Goal: Task Accomplishment & Management: Manage account settings

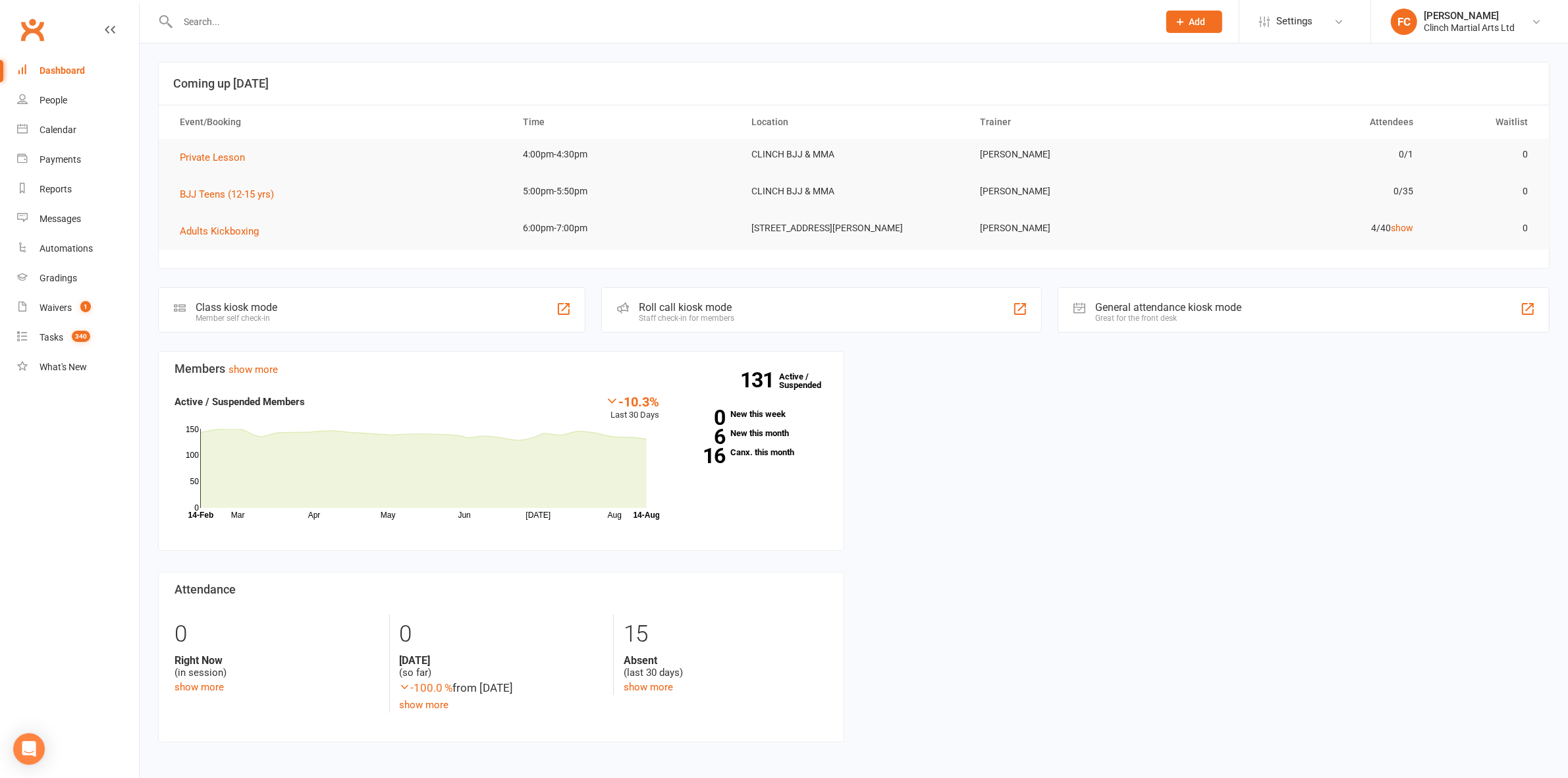
click at [71, 522] on nav "Clubworx Dashboard People Calendar Payments Reports Messages Automations Gradin…" at bounding box center [70, 392] width 140 height 778
click at [67, 309] on div "Waivers" at bounding box center [56, 307] width 32 height 10
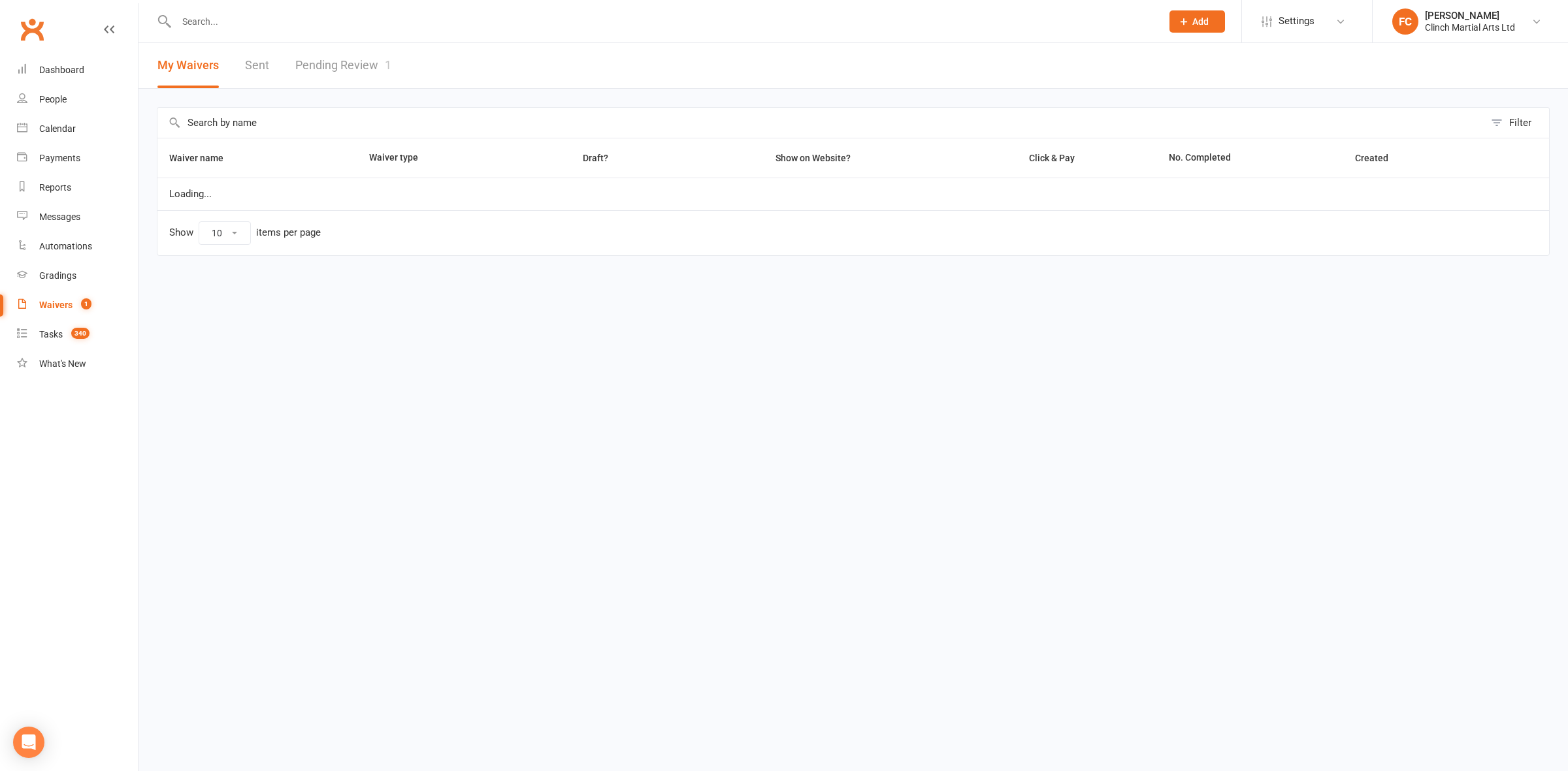
click at [348, 65] on link "Pending Review 1" at bounding box center [343, 65] width 96 height 45
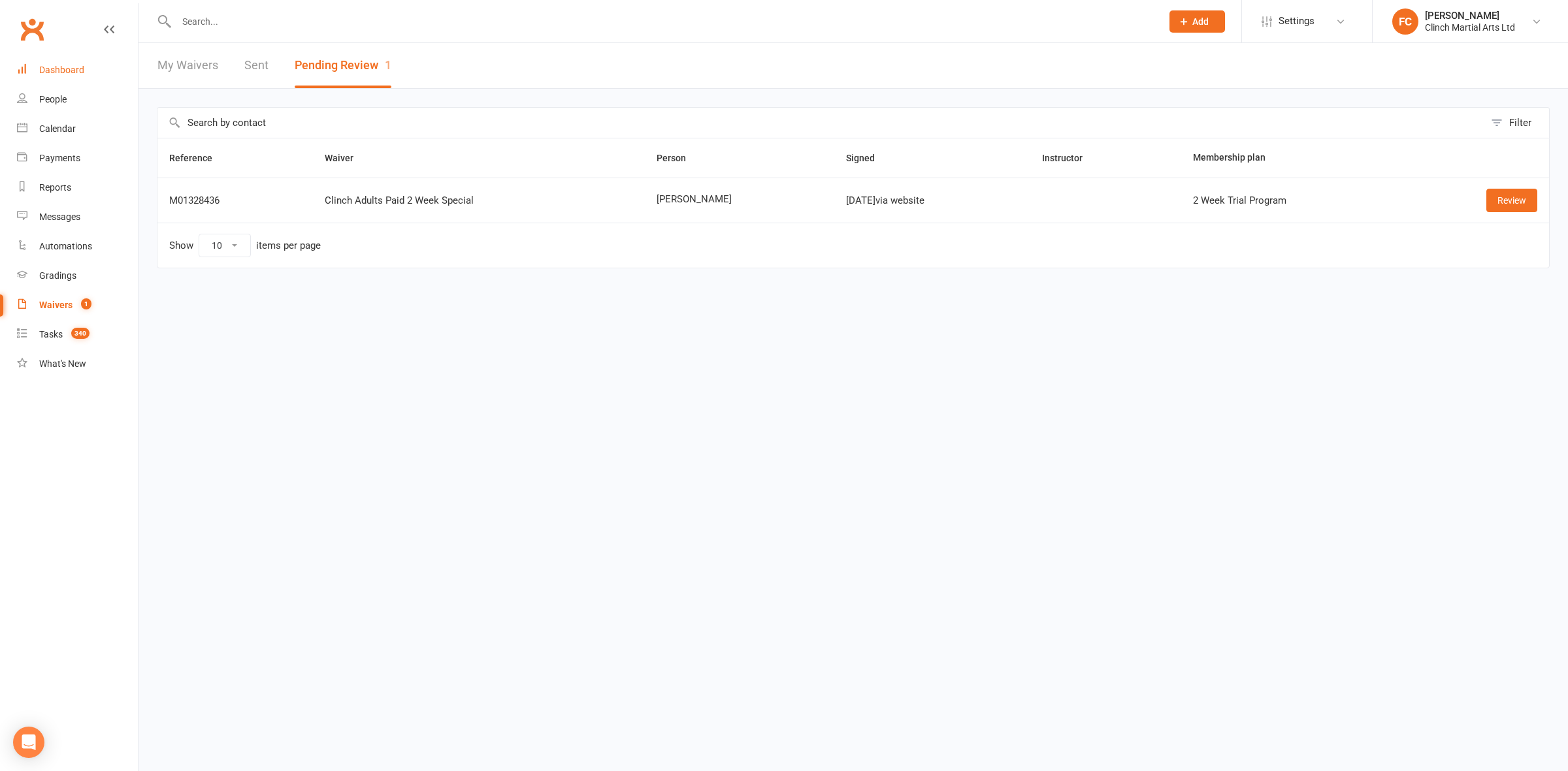
click at [54, 76] on link "Dashboard" at bounding box center [78, 70] width 121 height 29
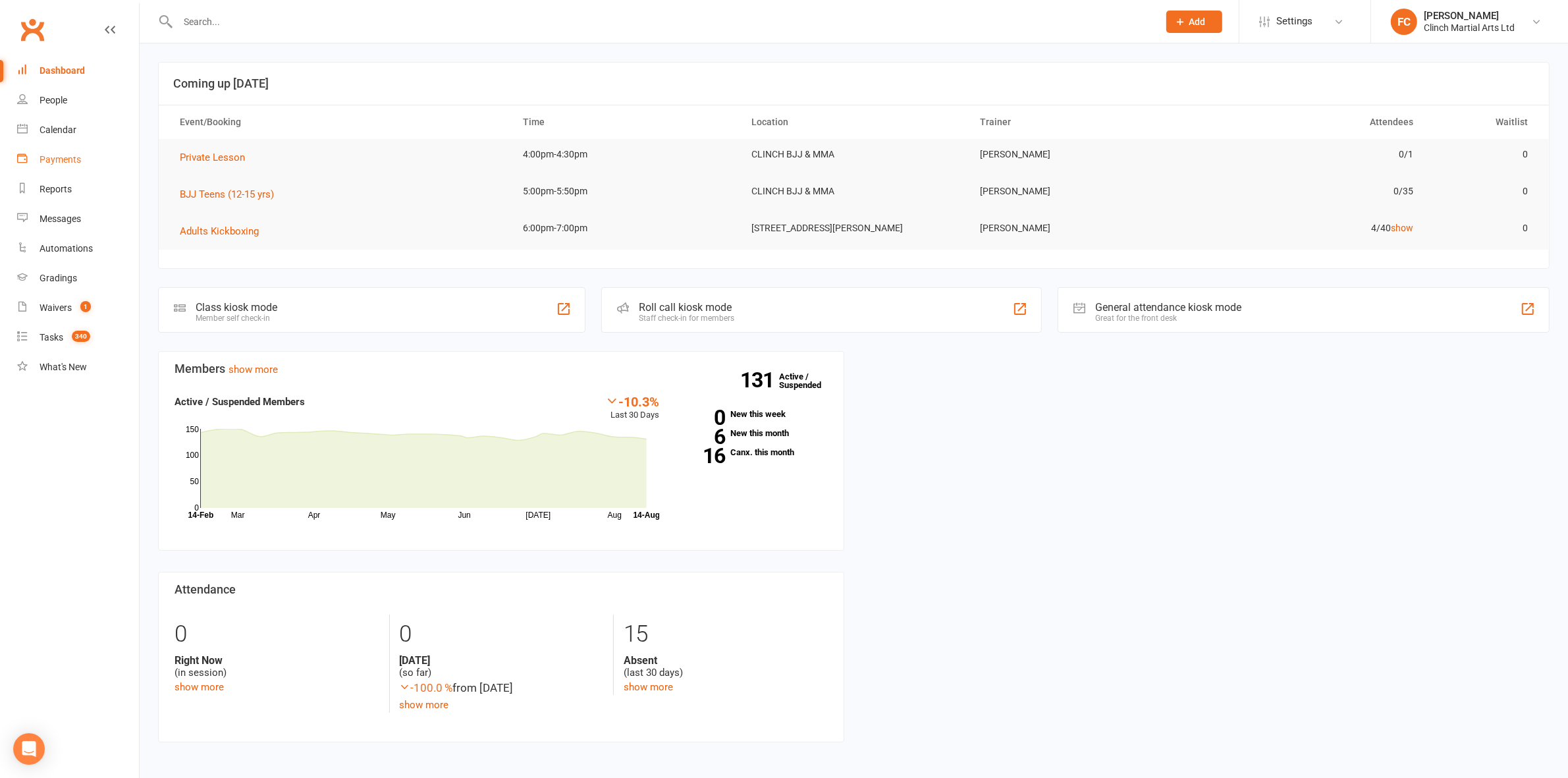
click at [50, 158] on div "Payments" at bounding box center [60, 159] width 41 height 10
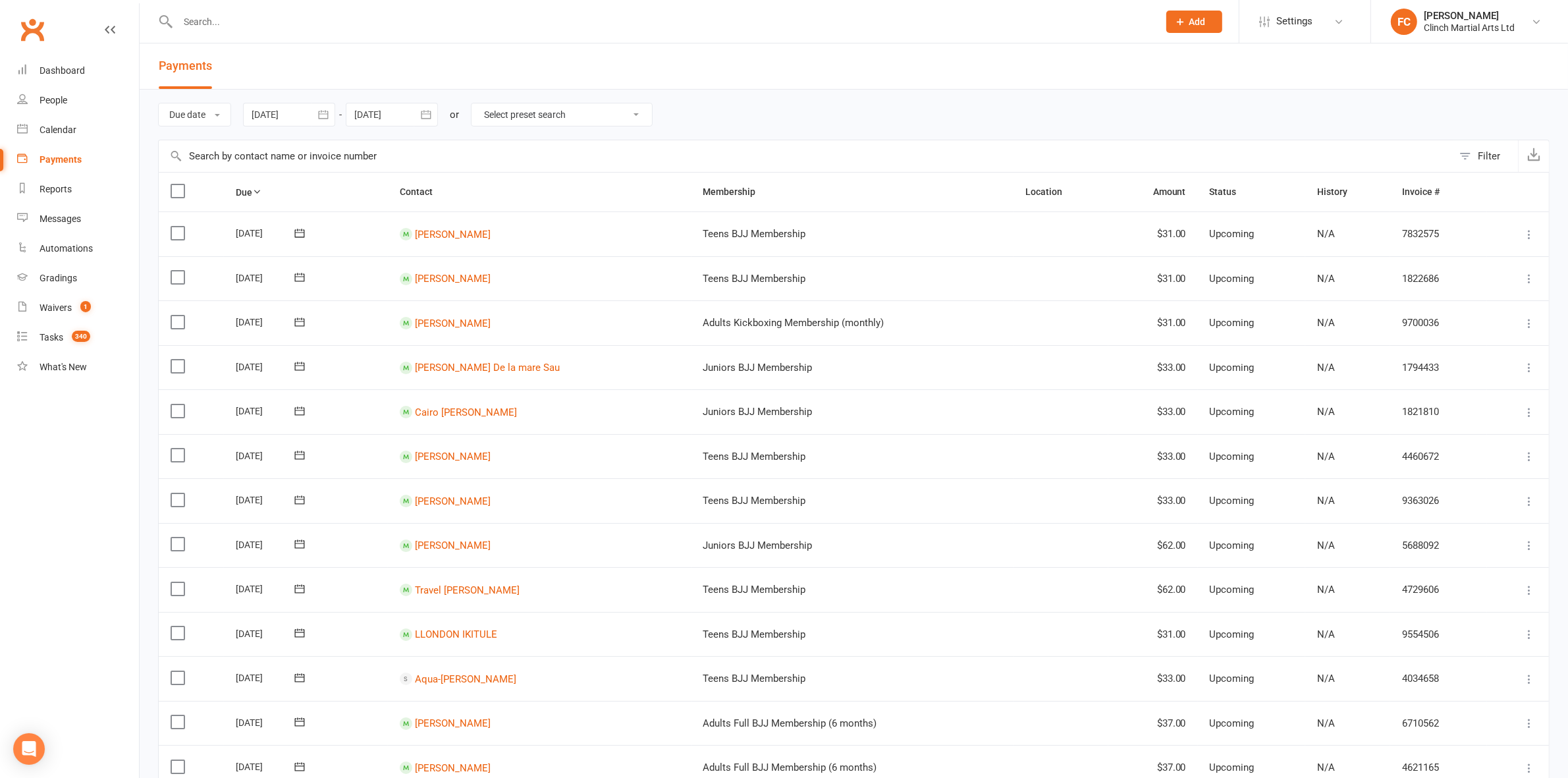
click at [255, 18] on input "text" at bounding box center [662, 21] width 975 height 19
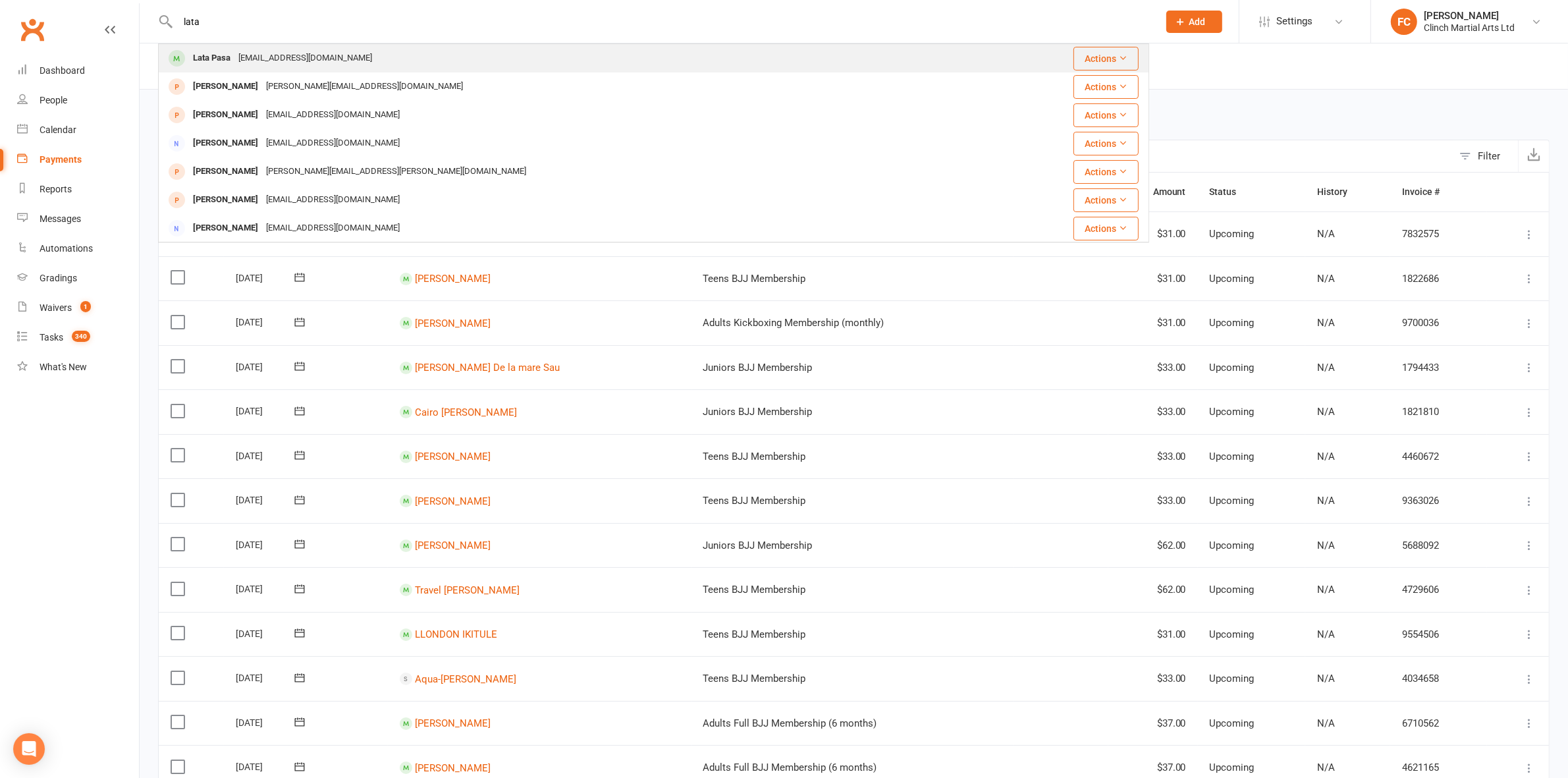
type input "lata"
click at [249, 59] on div "[EMAIL_ADDRESS][DOMAIN_NAME]" at bounding box center [305, 58] width 141 height 19
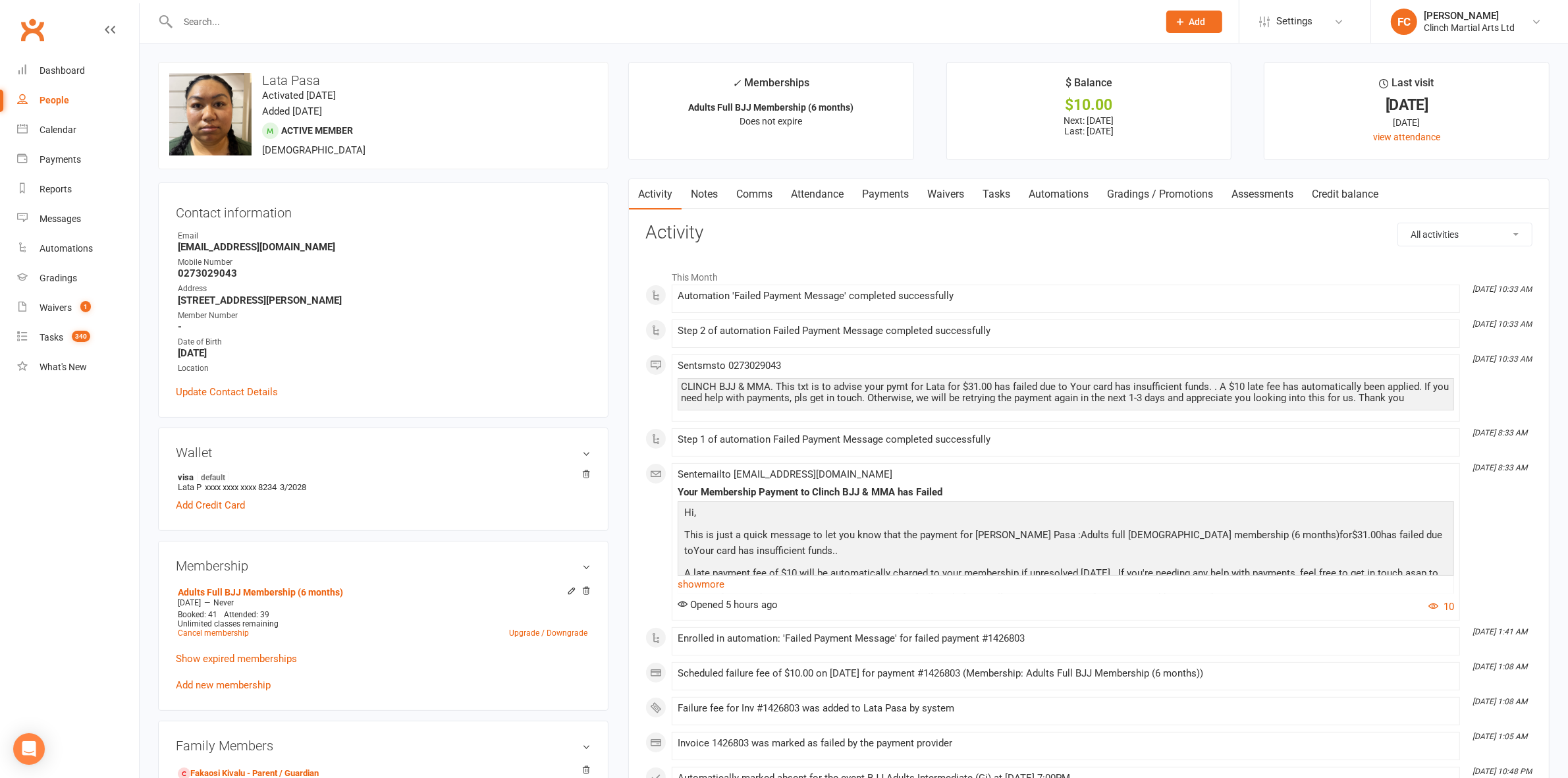
click at [881, 199] on link "Payments" at bounding box center [886, 194] width 65 height 30
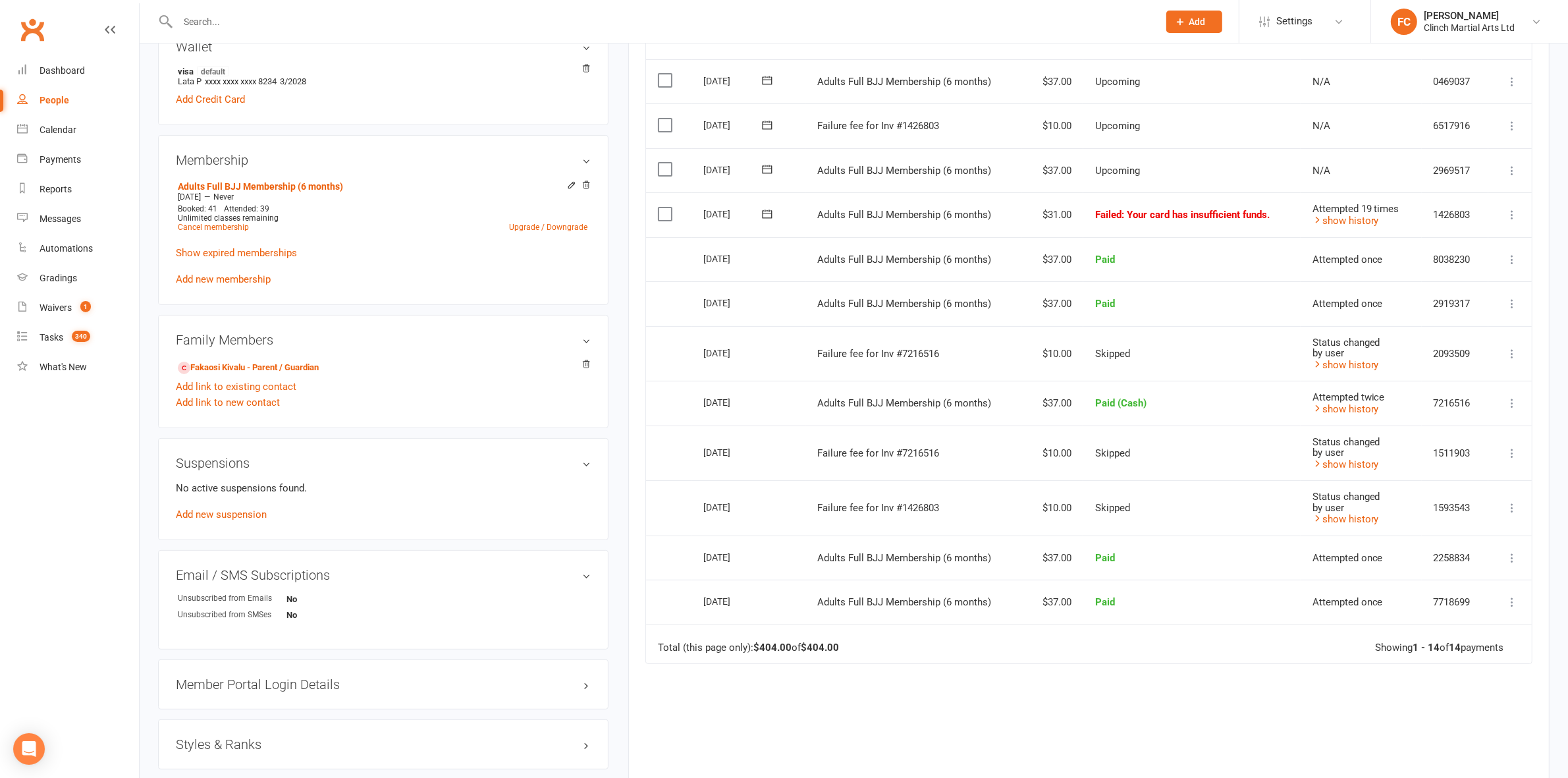
scroll to position [412, 0]
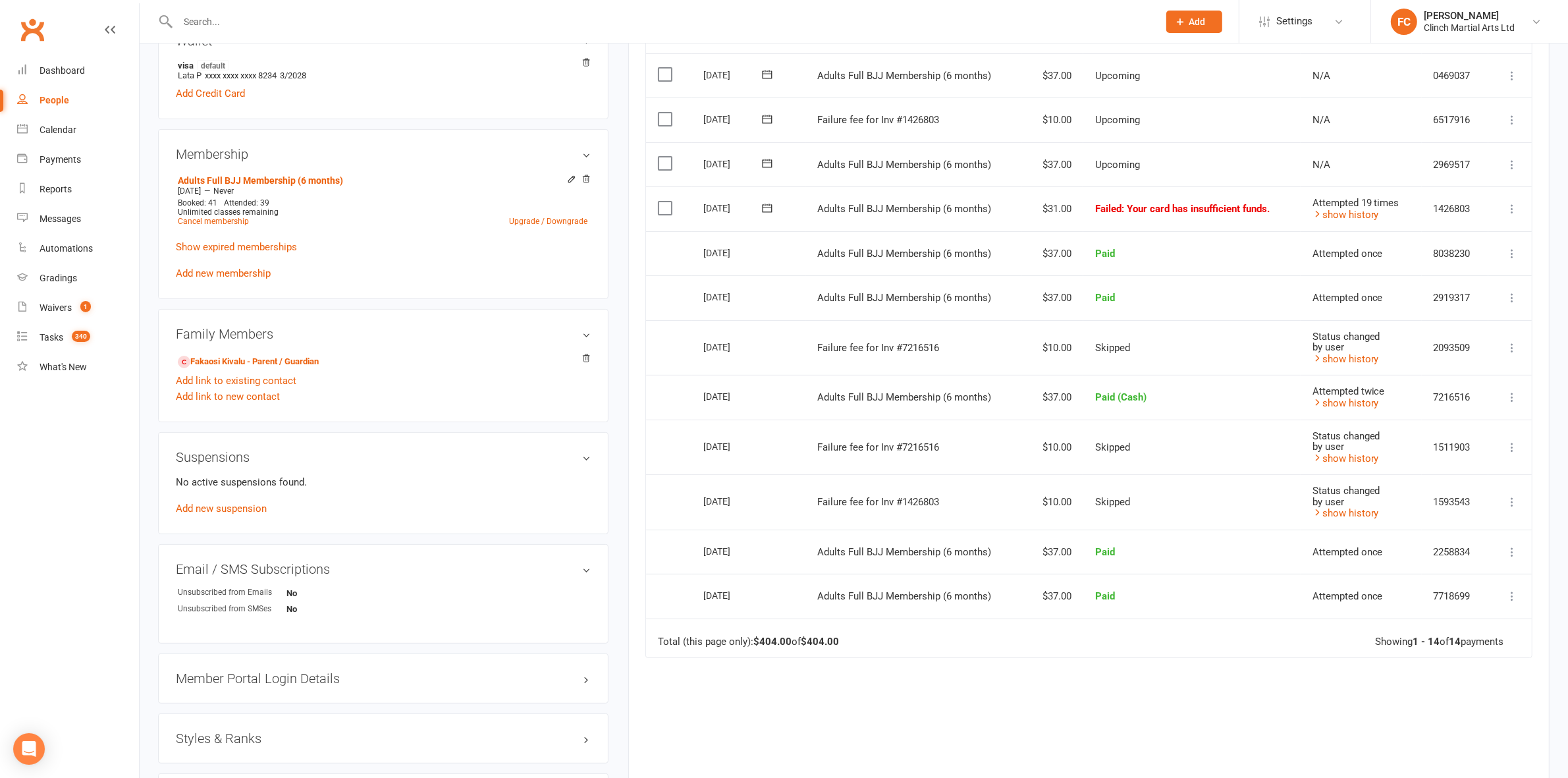
click at [769, 120] on icon at bounding box center [767, 119] width 13 height 13
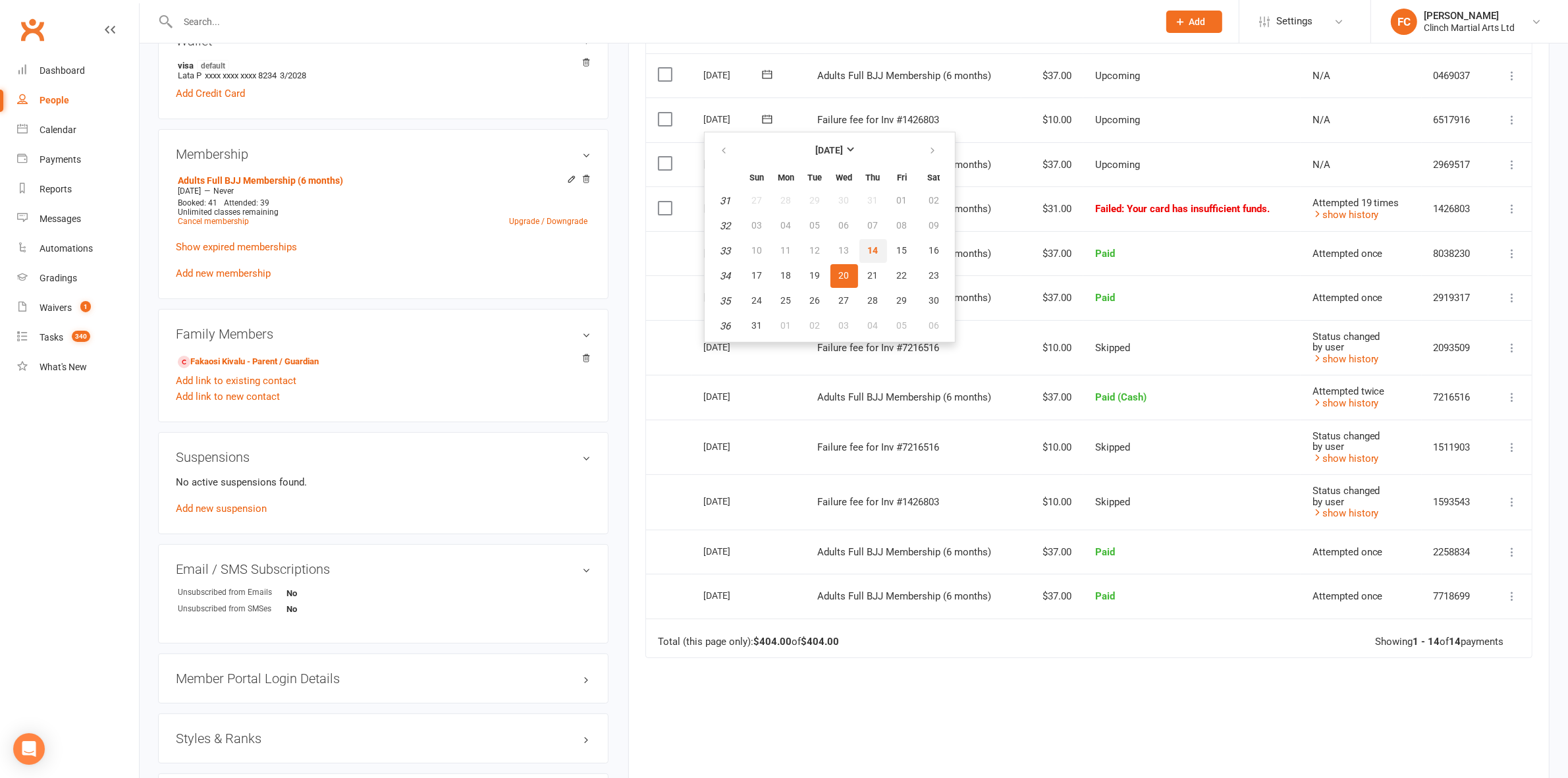
click at [868, 245] on span "14" at bounding box center [873, 250] width 10 height 10
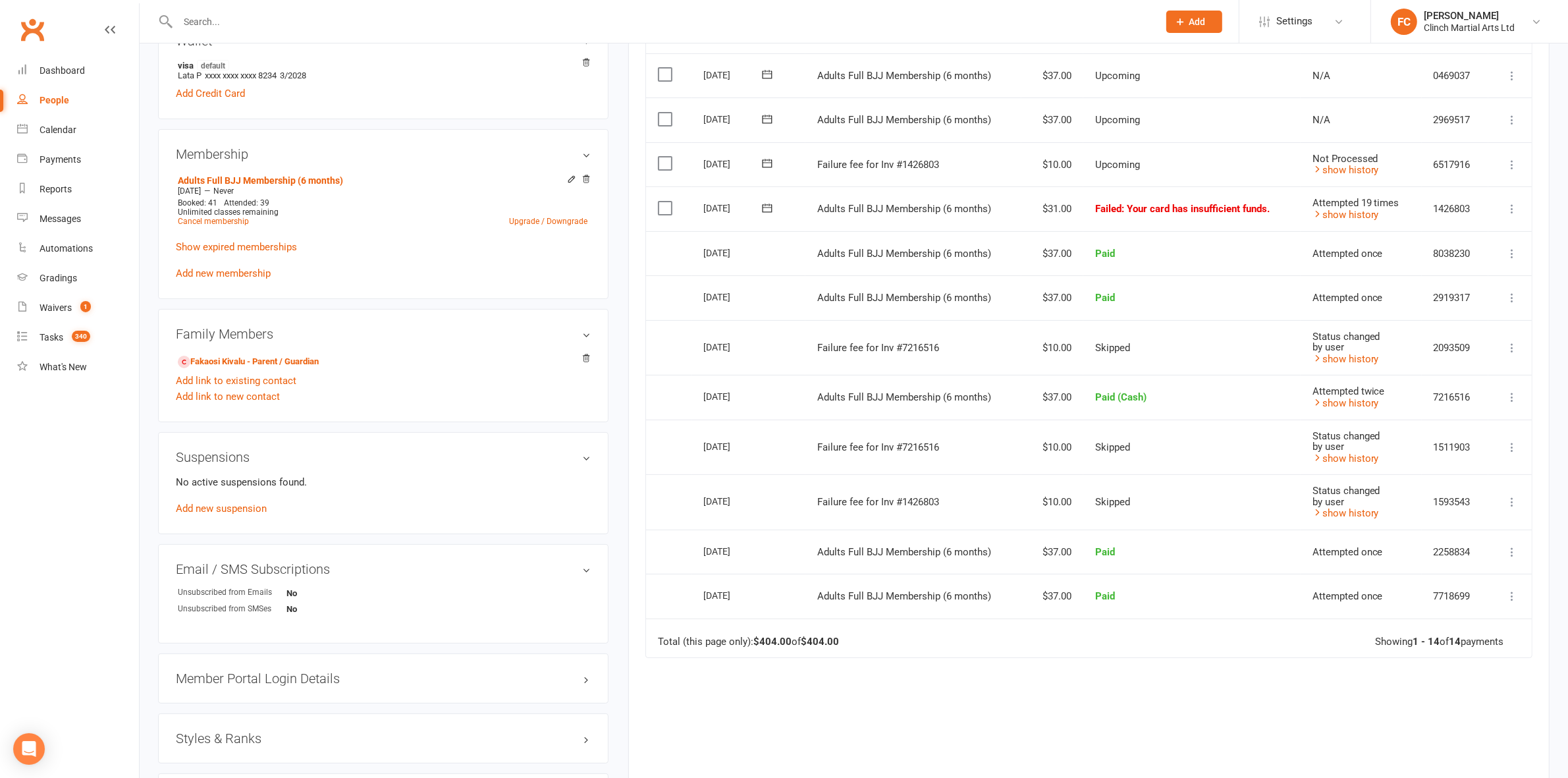
click at [663, 165] on label at bounding box center [667, 163] width 18 height 13
click at [663, 157] on input "checkbox" at bounding box center [662, 157] width 8 height 0
click at [1486, 748] on button "Change status" at bounding box center [1498, 748] width 104 height 27
click at [1469, 719] on link "Skipped" at bounding box center [1484, 712] width 130 height 26
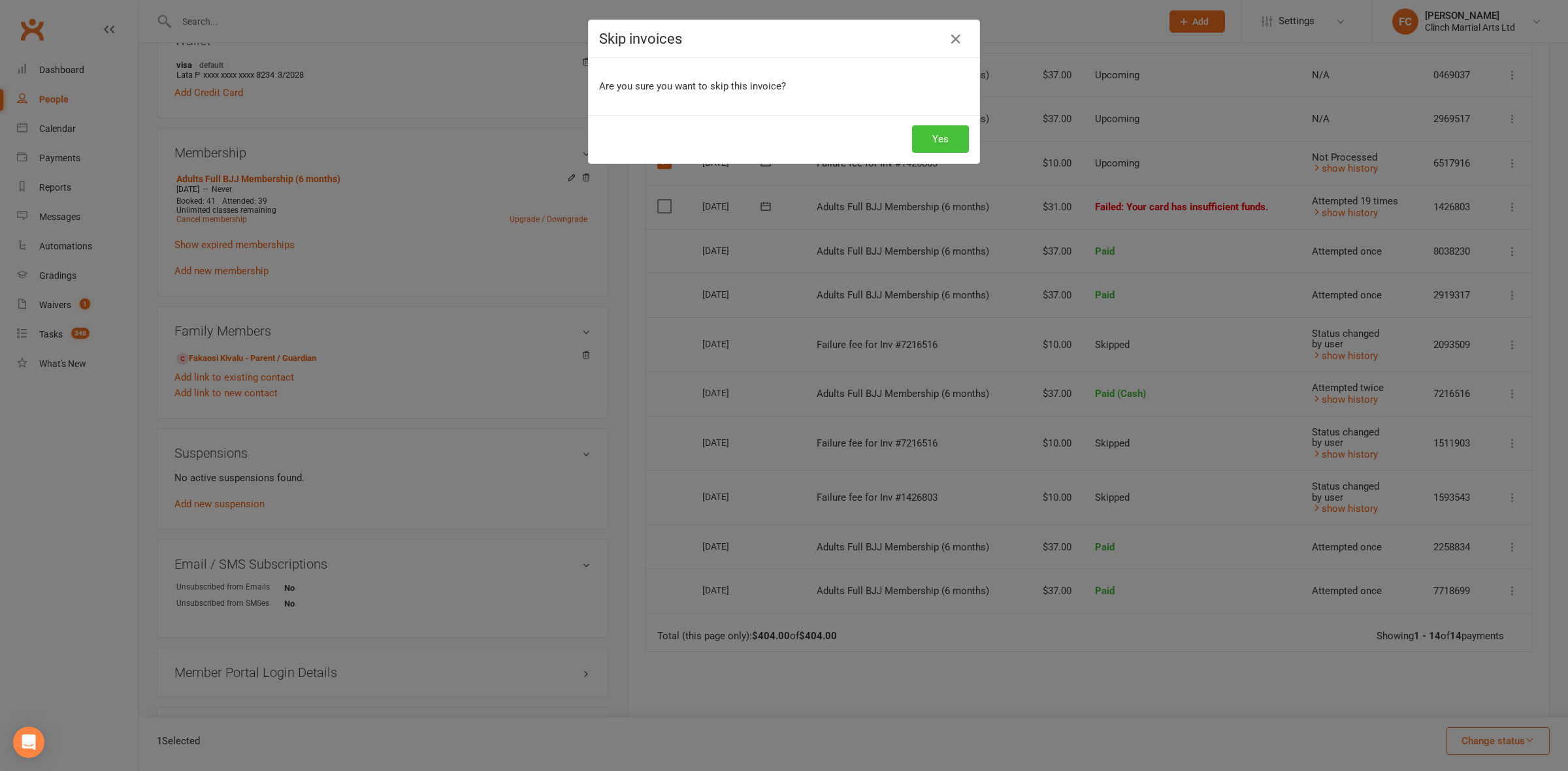
click at [939, 138] on button "Yes" at bounding box center [941, 139] width 57 height 27
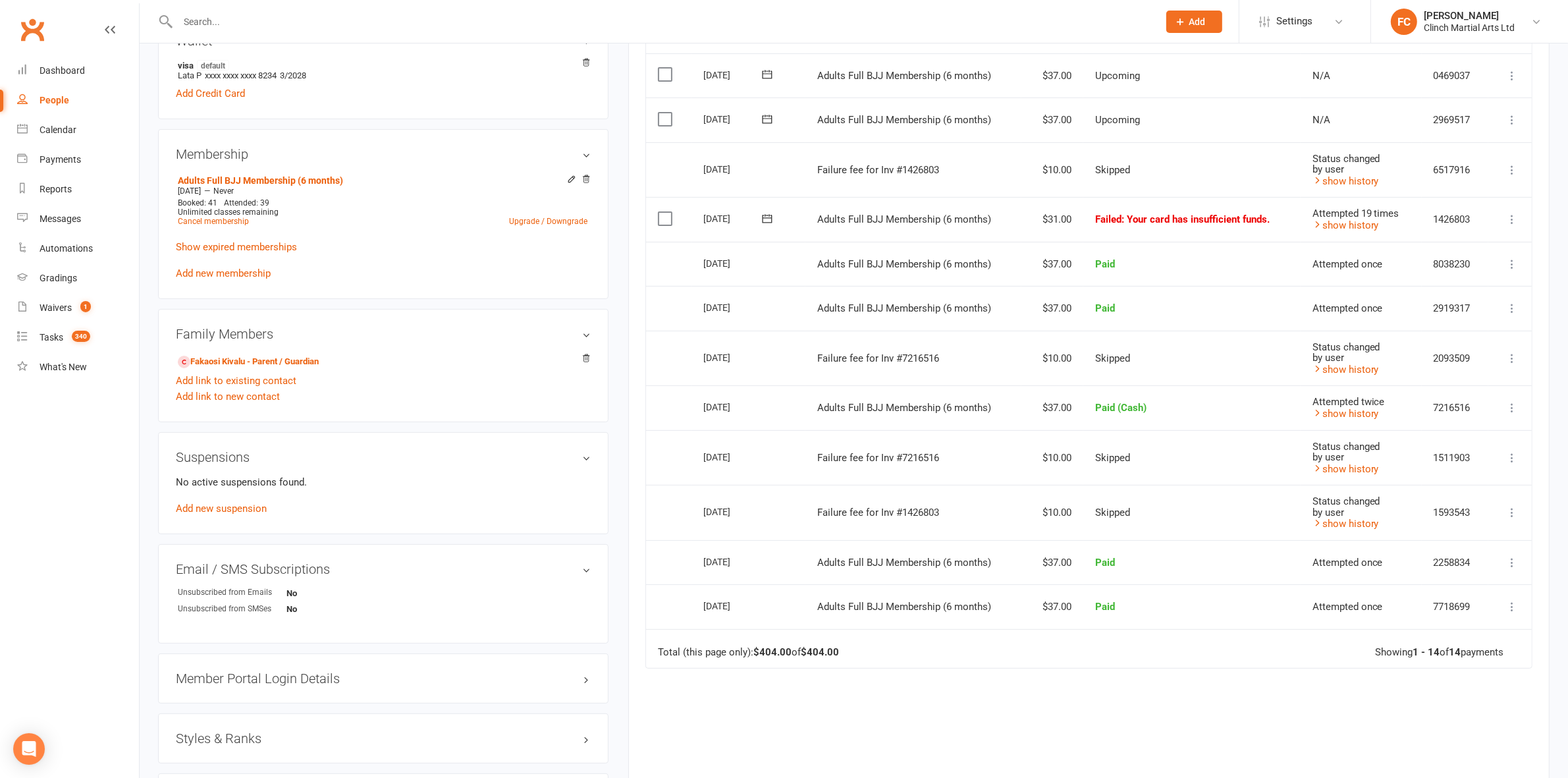
click at [765, 222] on icon at bounding box center [768, 218] width 10 height 8
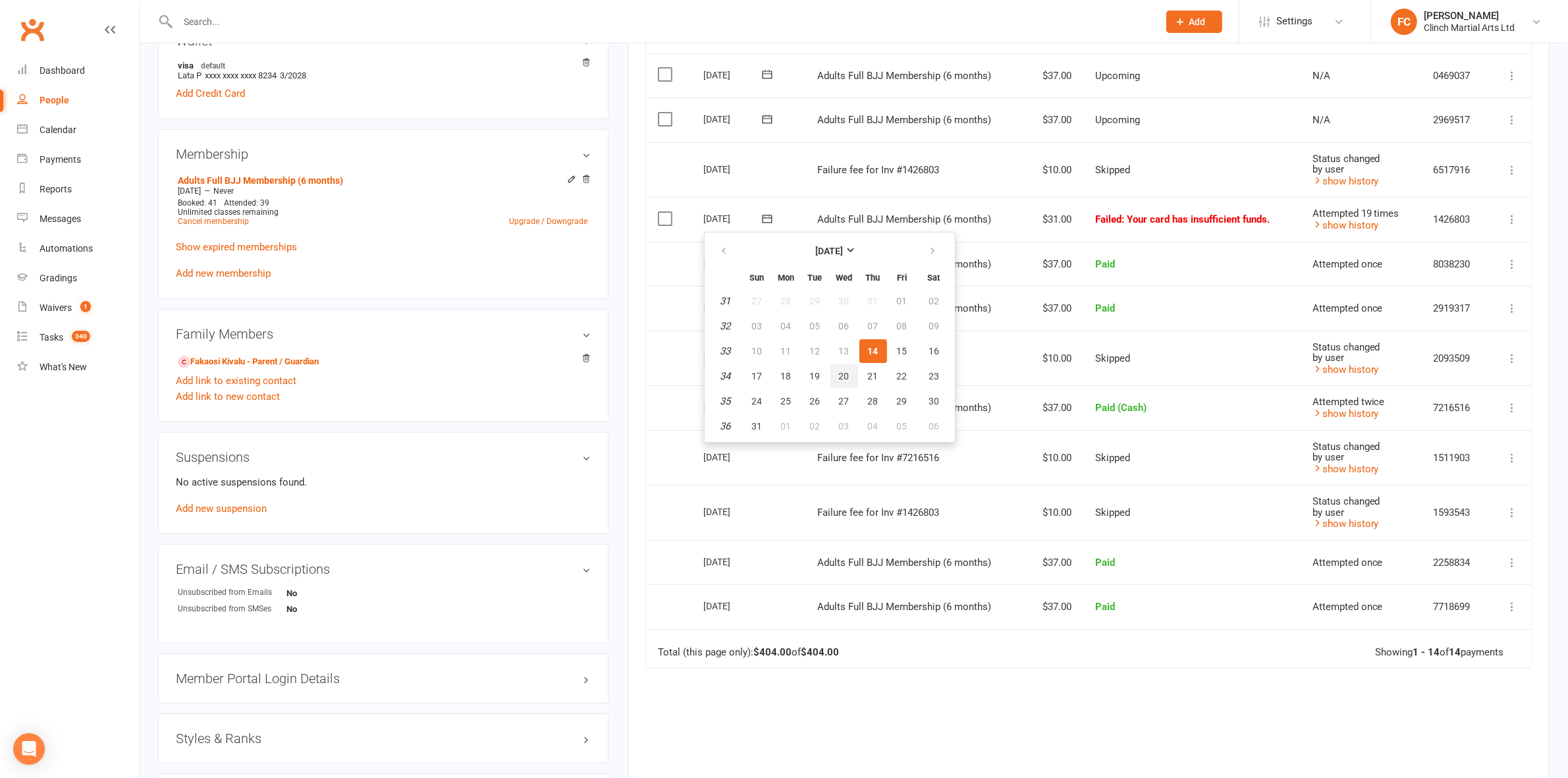
click at [840, 371] on span "20" at bounding box center [844, 376] width 10 height 10
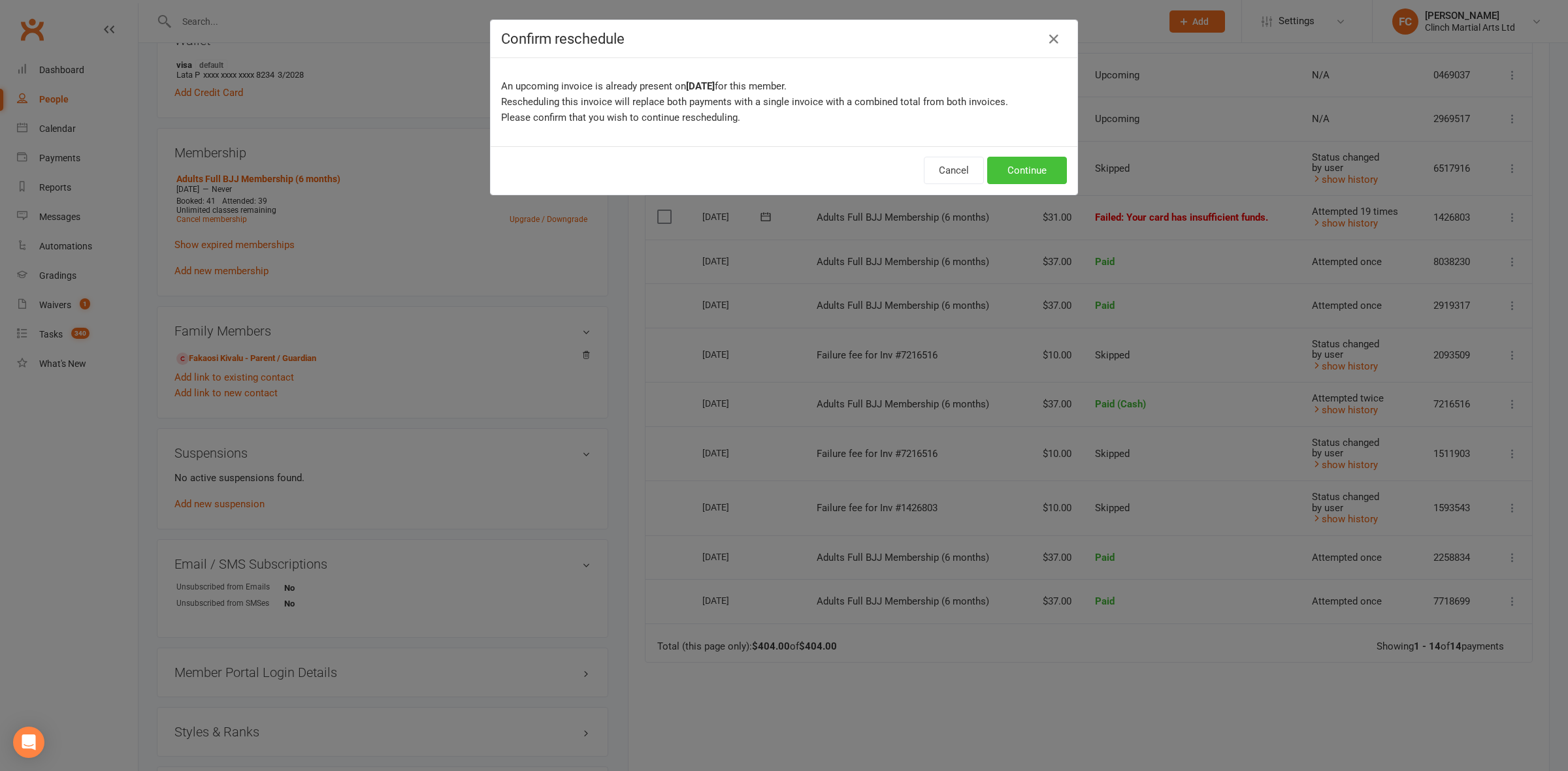
click at [1020, 167] on button "Continue" at bounding box center [1027, 170] width 80 height 27
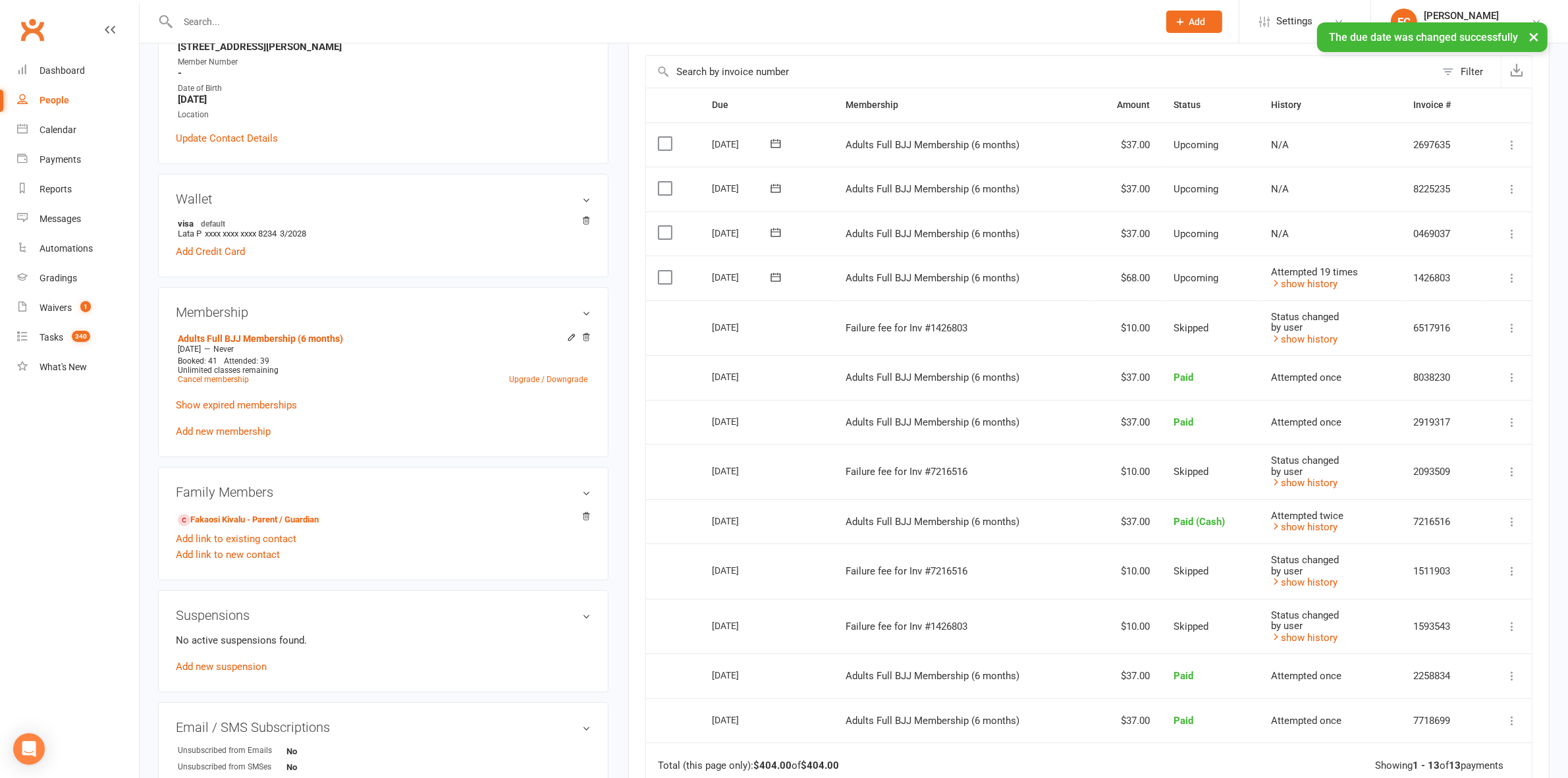
scroll to position [247, 0]
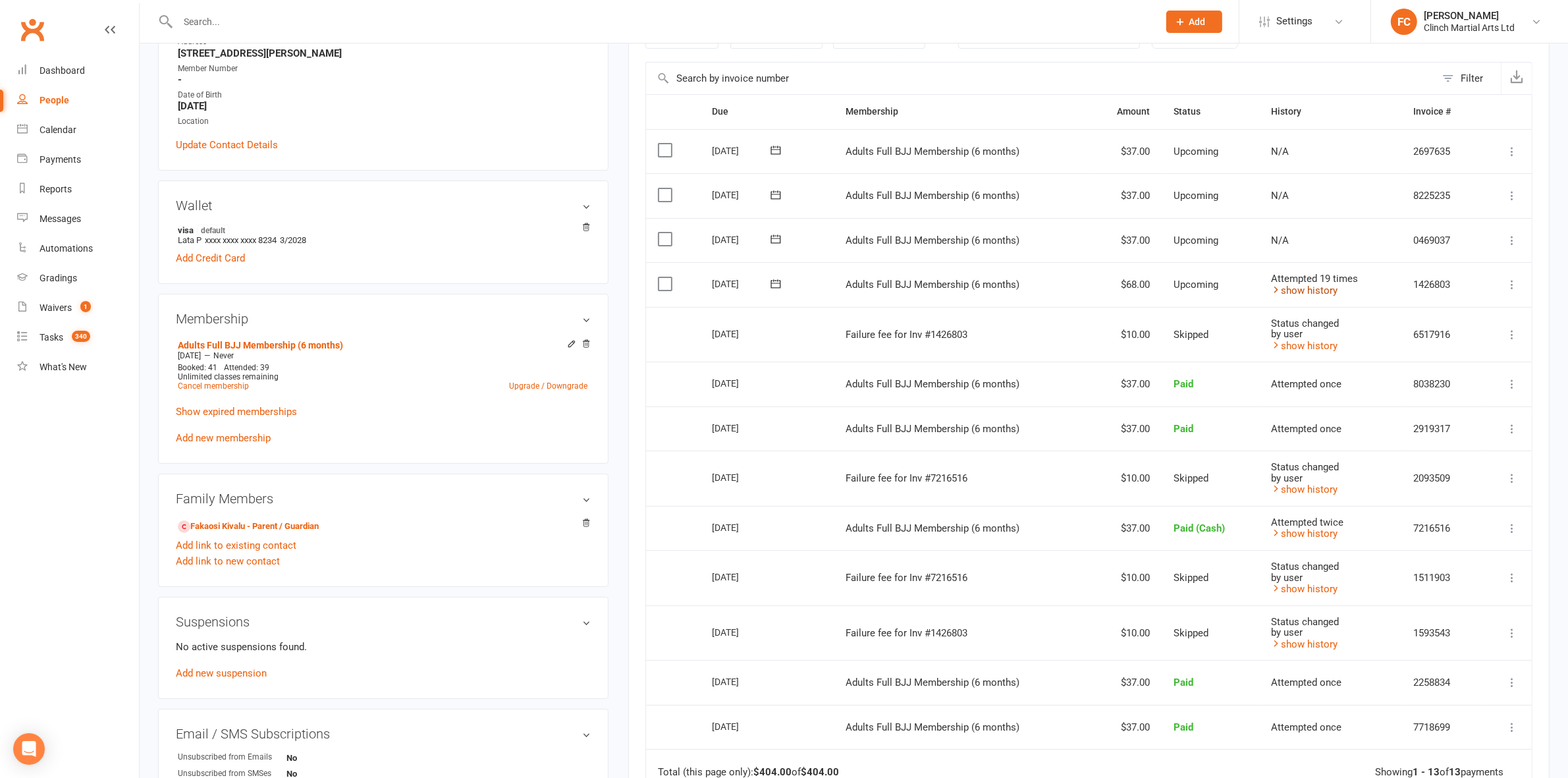
click at [1311, 293] on link "show history" at bounding box center [1304, 290] width 67 height 12
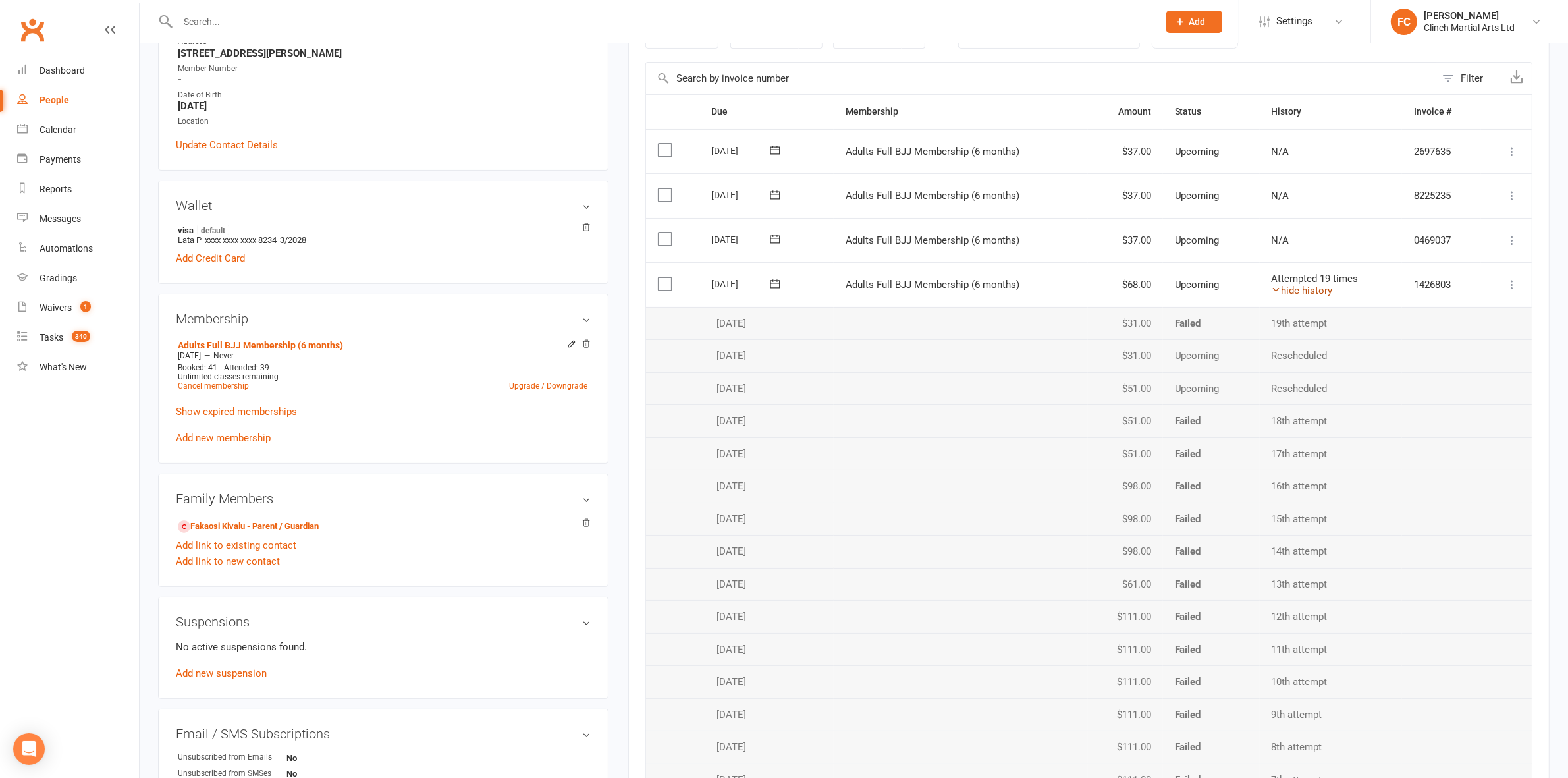
click at [1311, 293] on link "hide history" at bounding box center [1302, 290] width 61 height 12
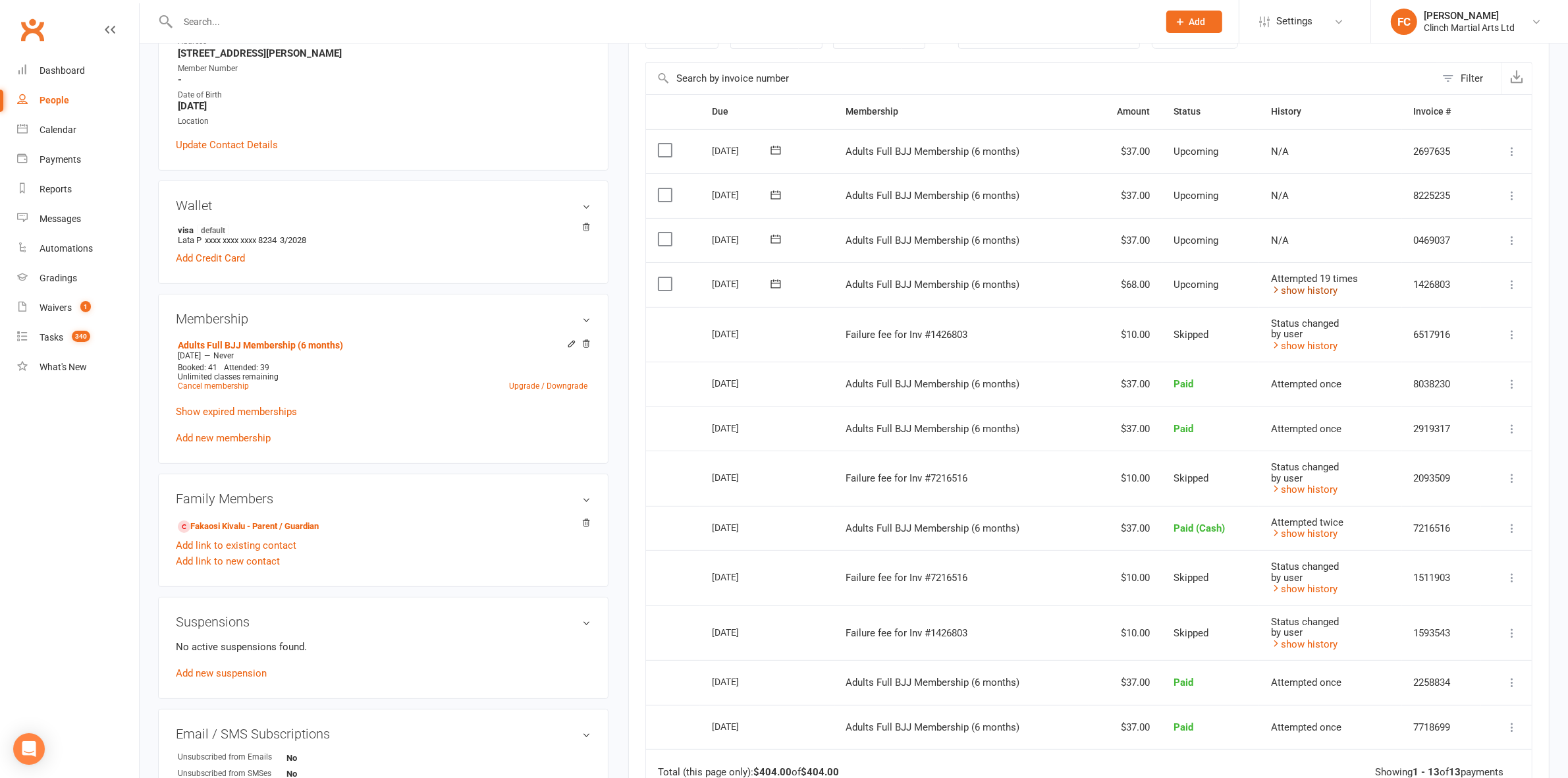
click at [1308, 294] on link "show history" at bounding box center [1304, 290] width 67 height 12
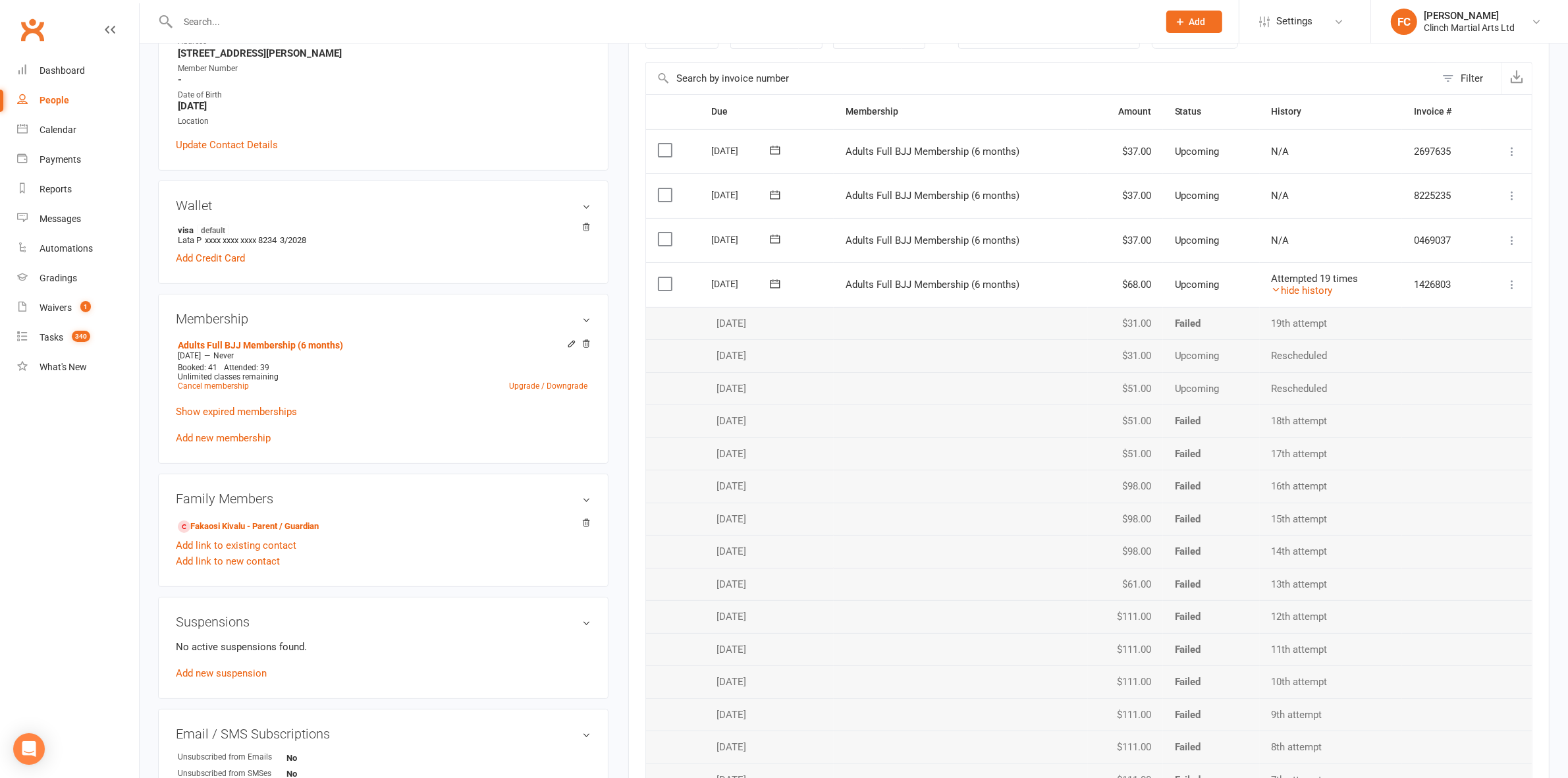
scroll to position [329, 0]
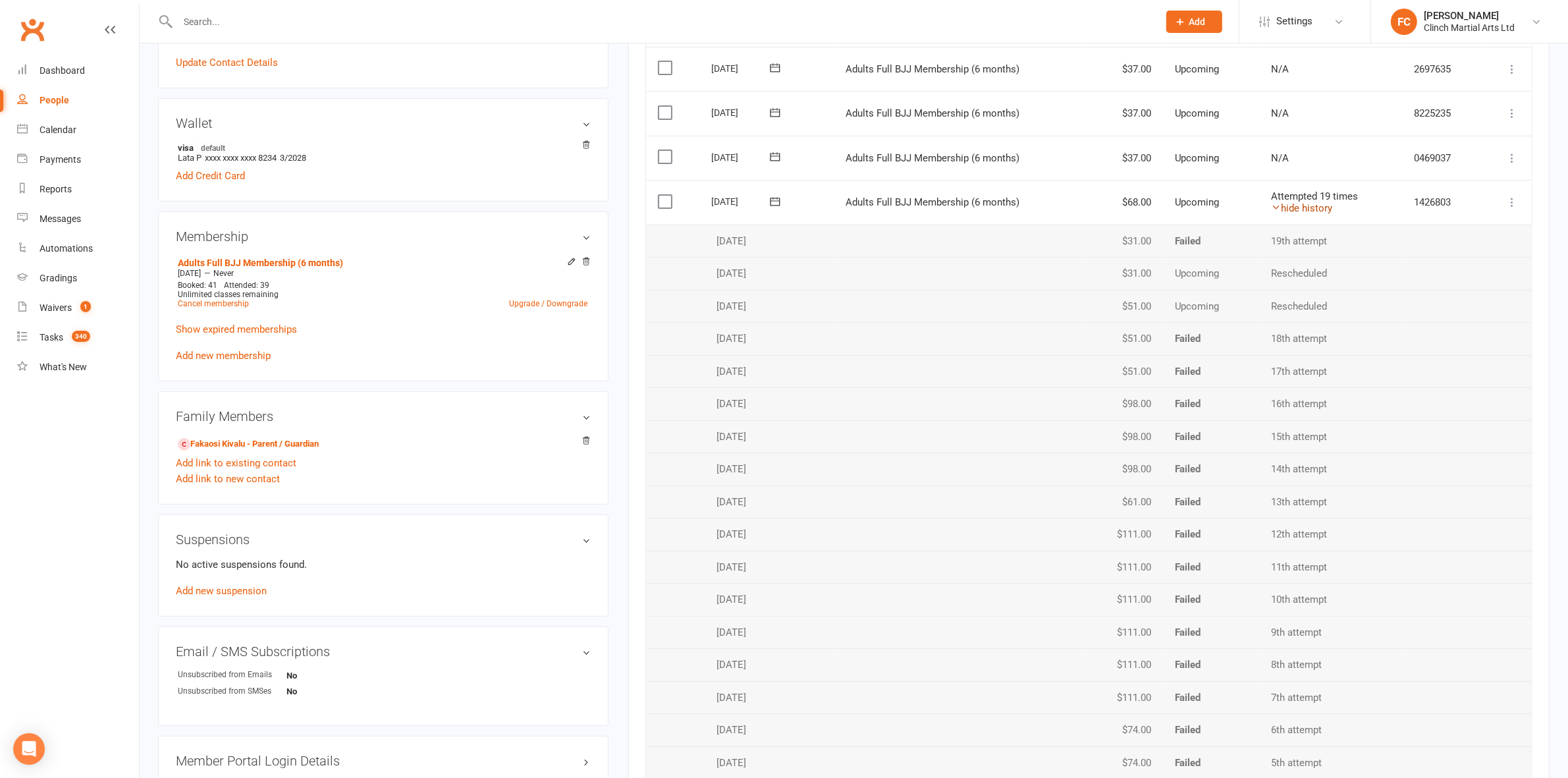
click at [1319, 206] on link "hide history" at bounding box center [1302, 208] width 61 height 12
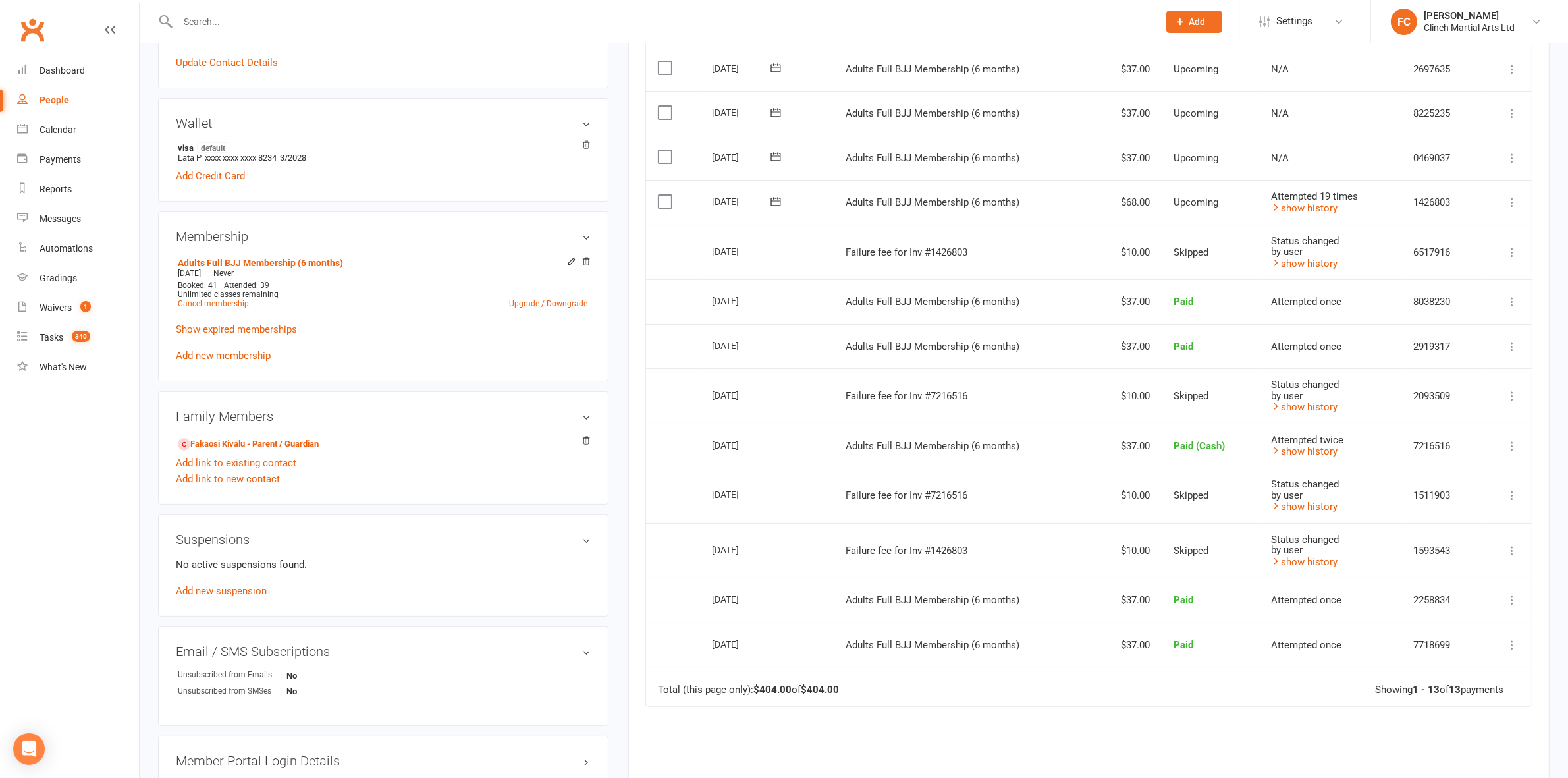
click at [1509, 204] on icon at bounding box center [1512, 202] width 13 height 13
click at [667, 261] on td "Select this" at bounding box center [673, 252] width 54 height 56
